Goal: Find specific page/section: Find specific page/section

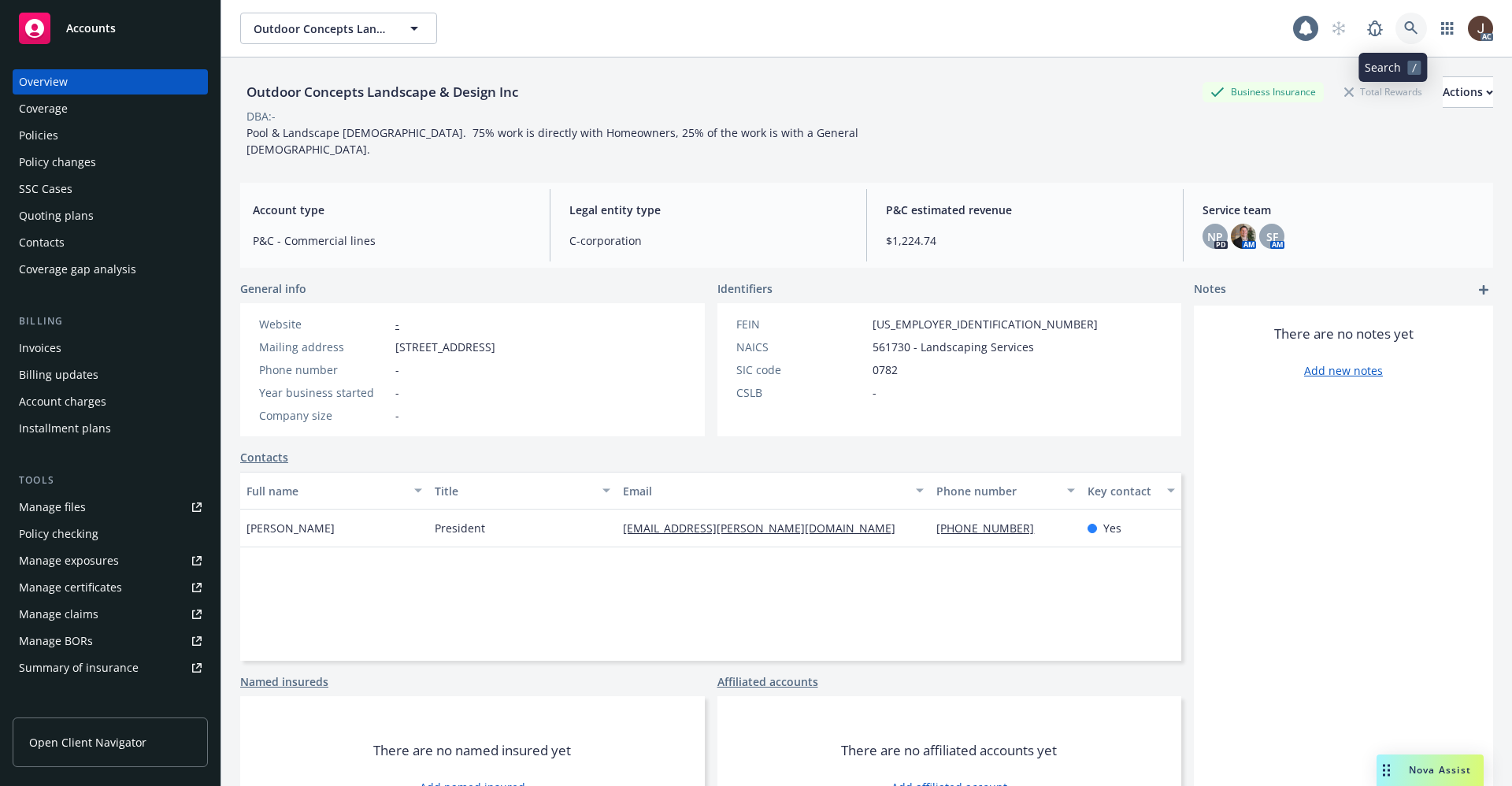
click at [1396, 28] on link at bounding box center [1411, 29] width 31 height 31
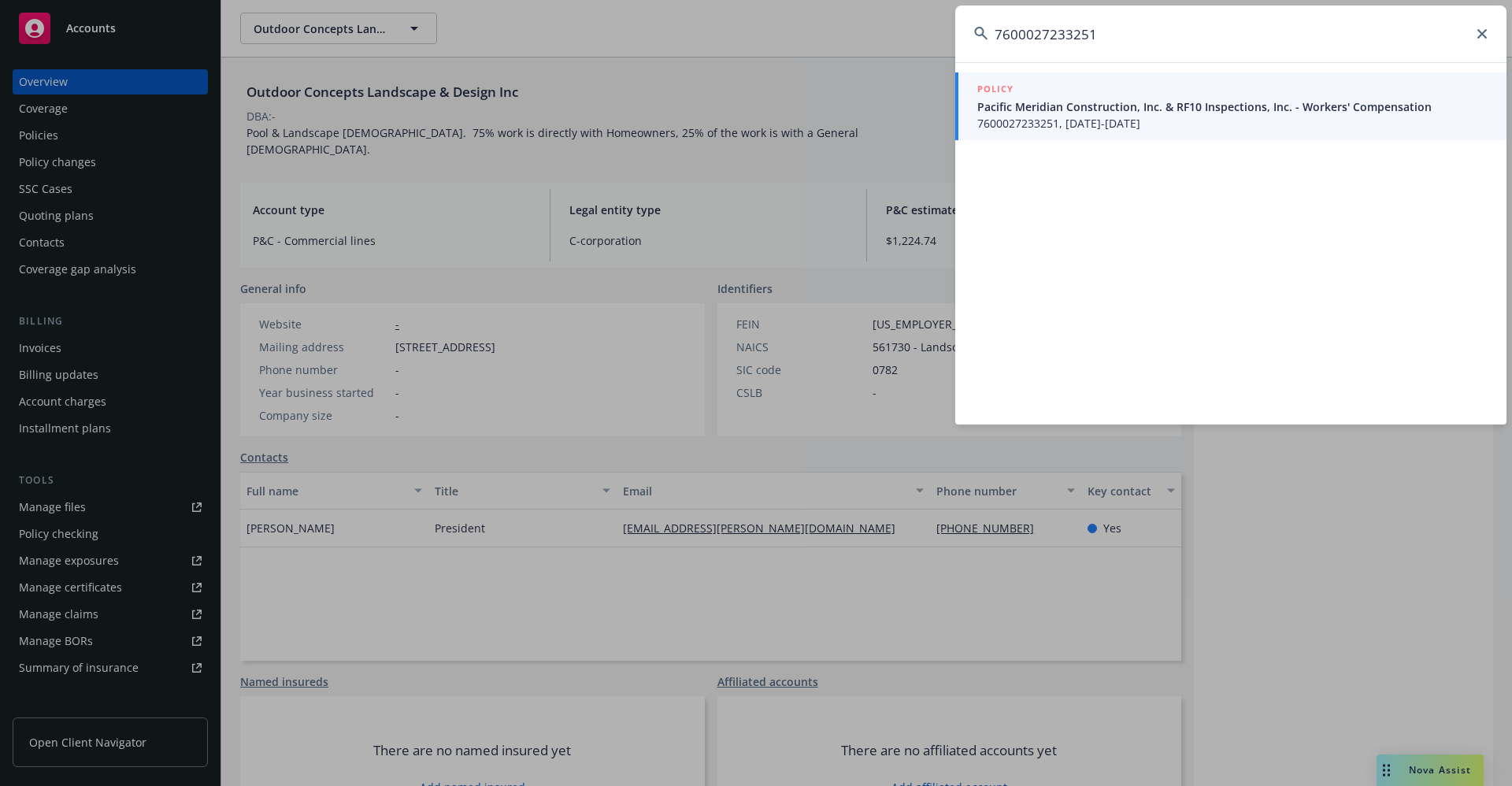
type input "7600027233251"
